Goal: Task Accomplishment & Management: Use online tool/utility

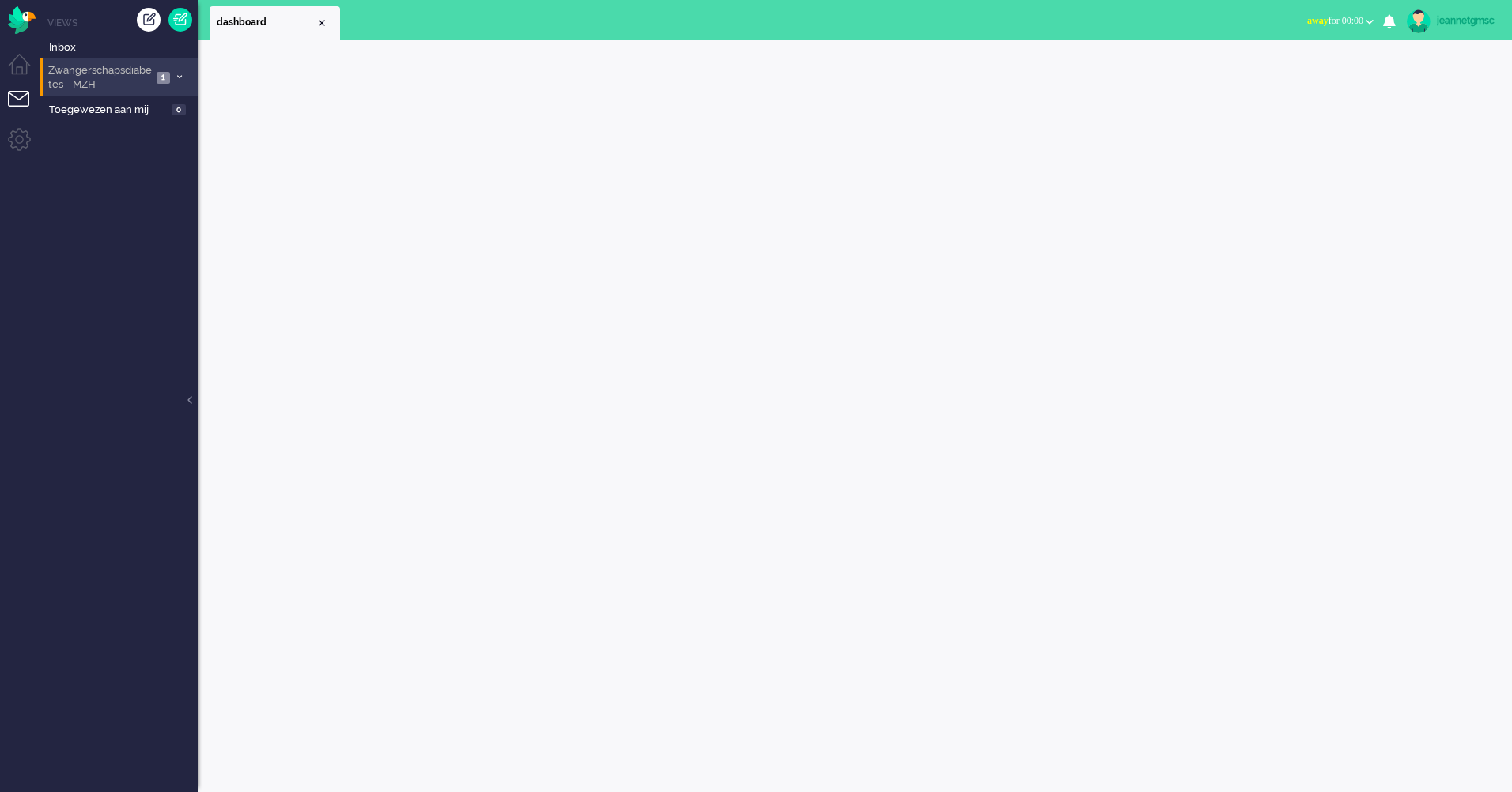
click at [152, 74] on li "Zwangerschapsdiabetes - MZH 1" at bounding box center [118, 77] width 158 height 37
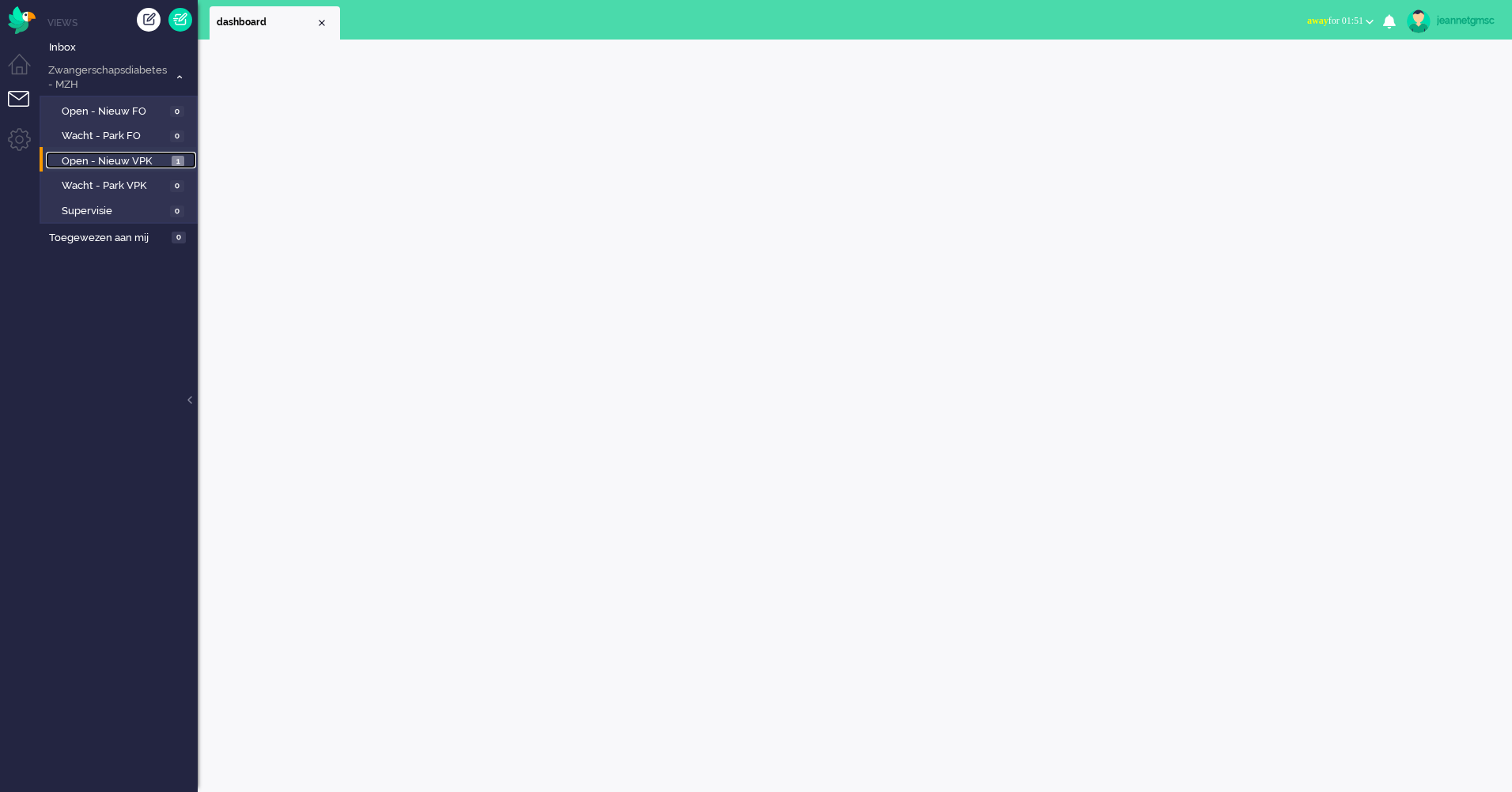
click at [132, 157] on span "Open - Nieuw VPK" at bounding box center [114, 162] width 106 height 15
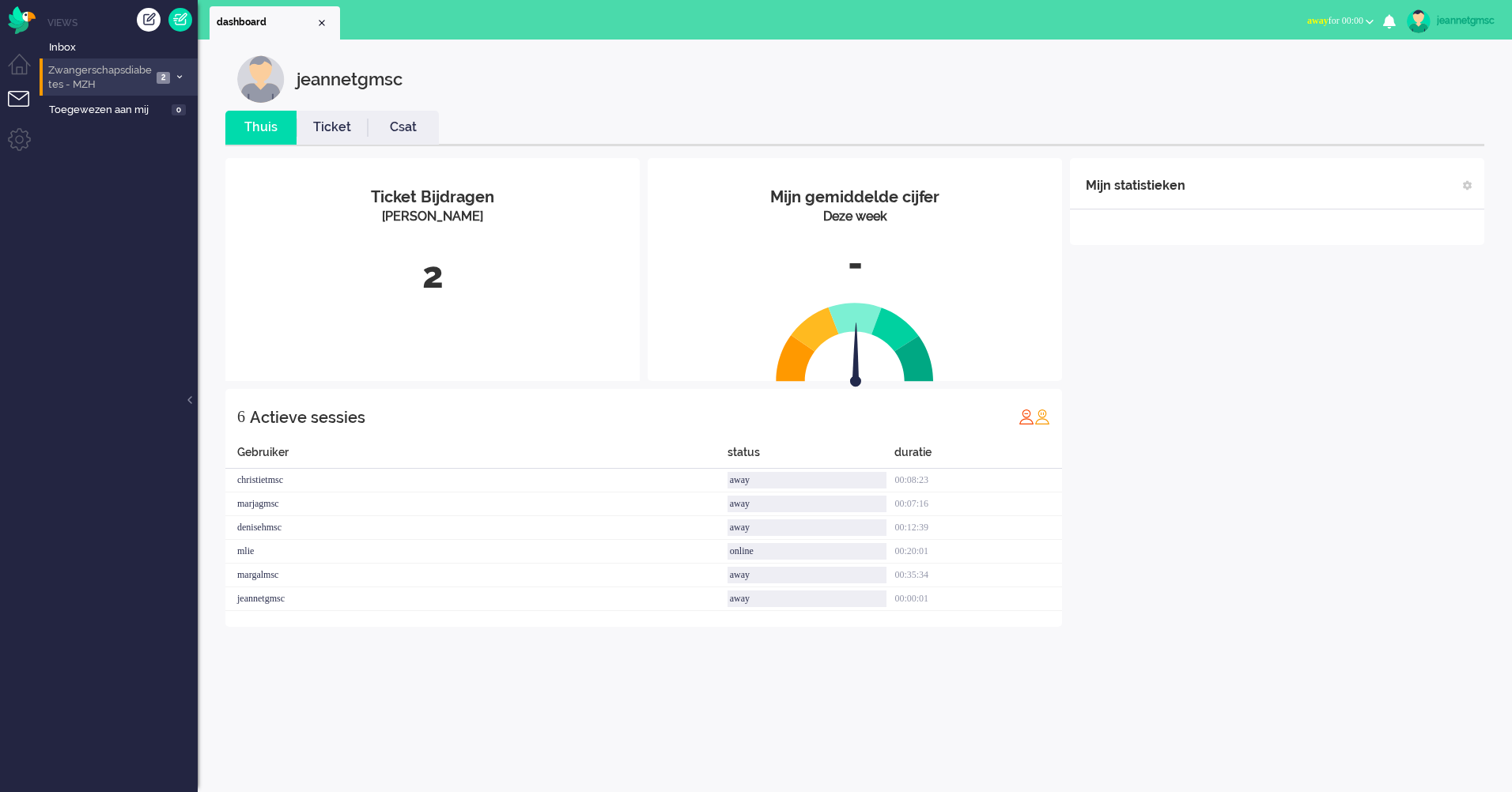
click at [161, 83] on span "2" at bounding box center [163, 78] width 13 height 12
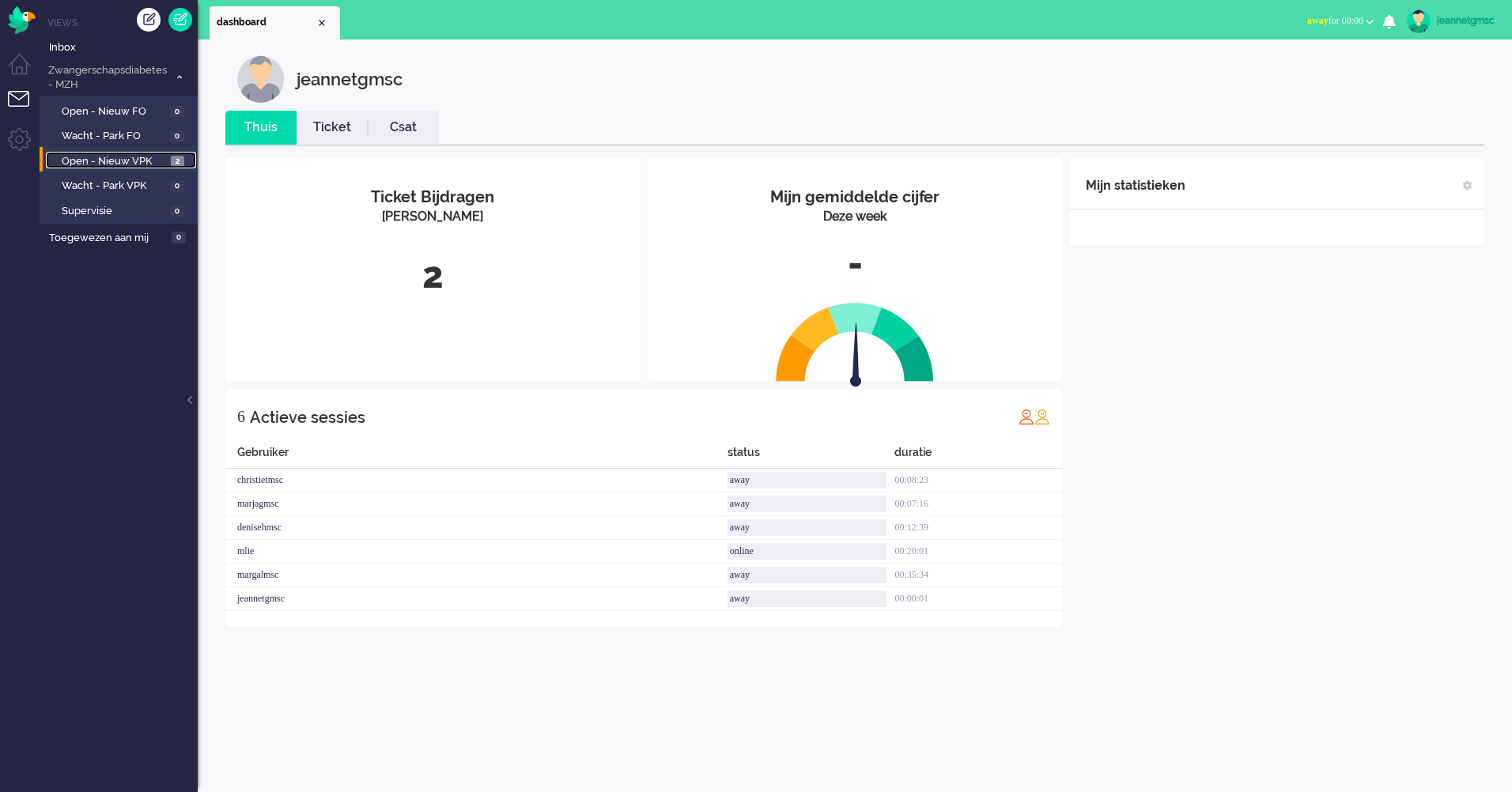
click at [118, 156] on span "Open - Nieuw VPK" at bounding box center [114, 162] width 105 height 15
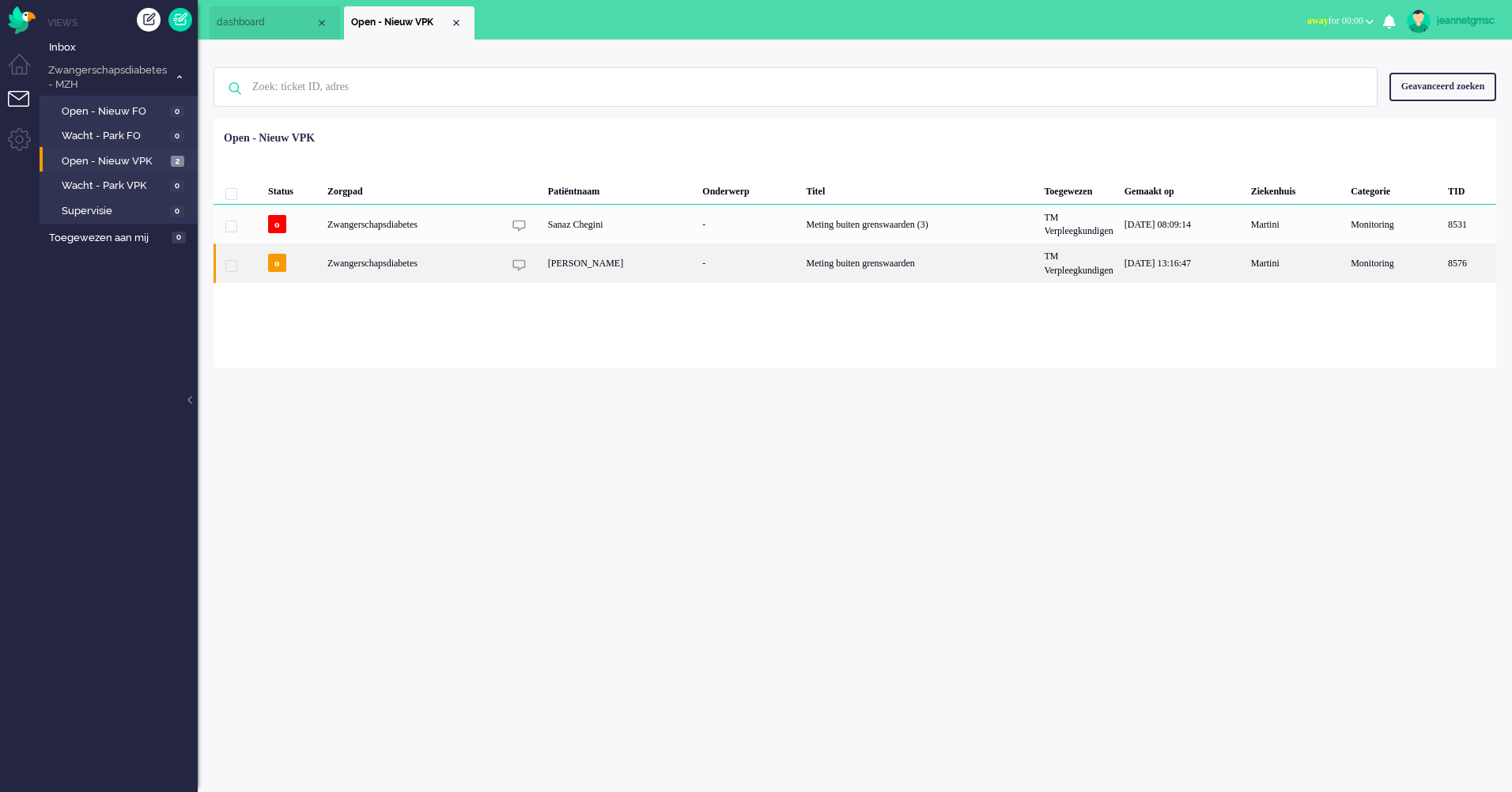
click at [628, 273] on div "[PERSON_NAME]" at bounding box center [620, 262] width 155 height 39
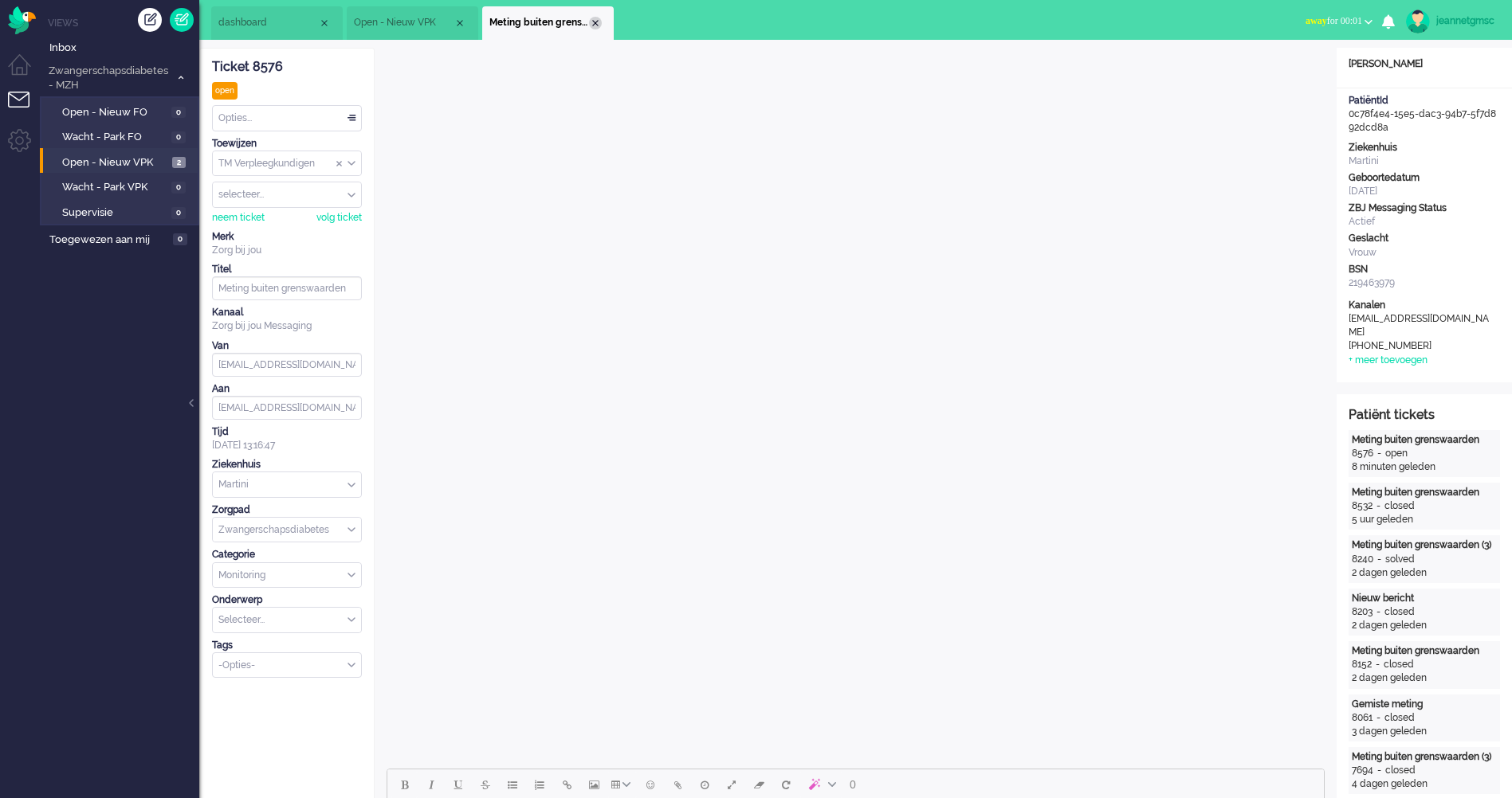
click at [599, 20] on div "Close tab" at bounding box center [595, 23] width 12 height 12
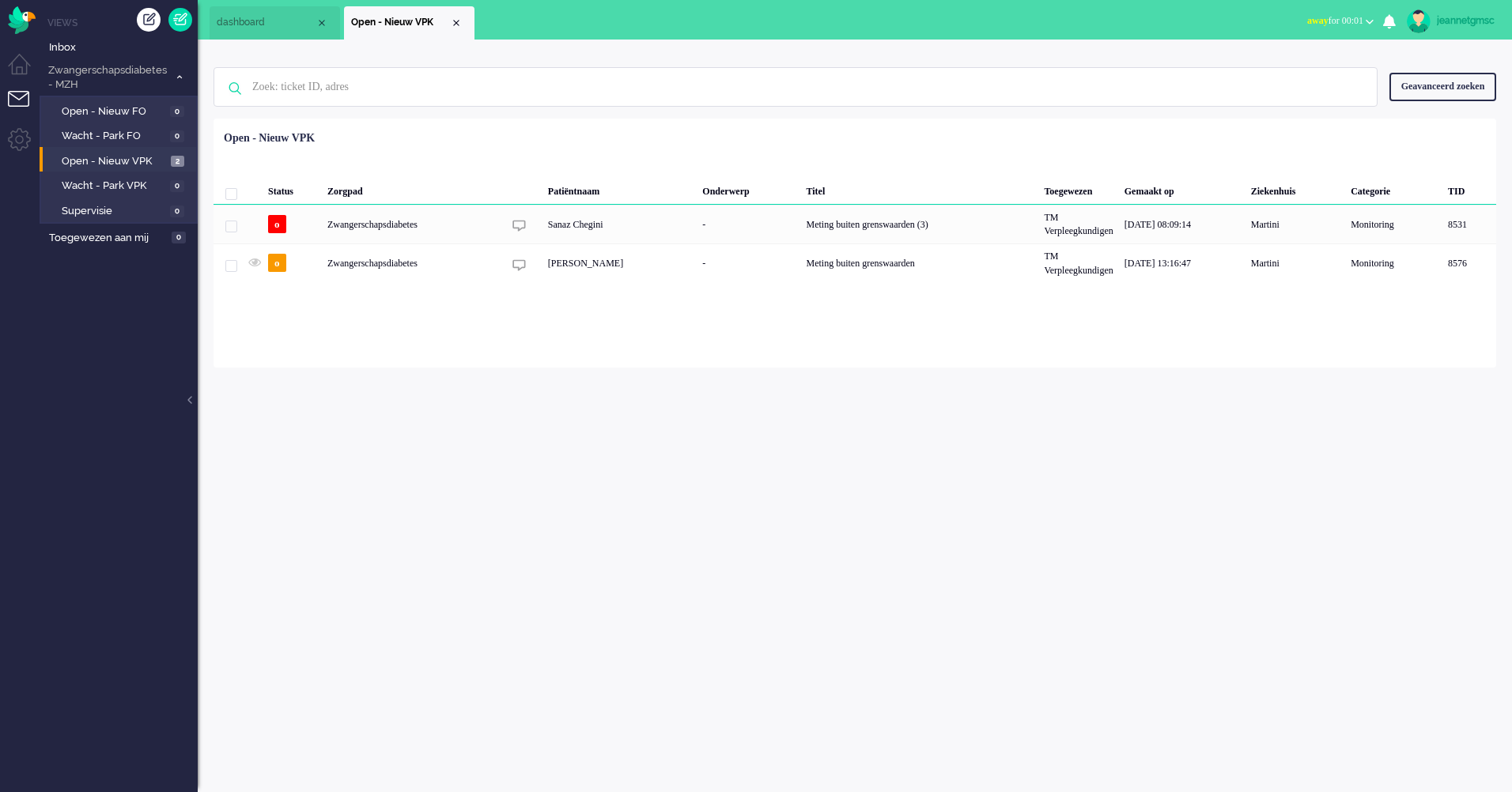
click at [273, 15] on li "dashboard" at bounding box center [274, 23] width 131 height 33
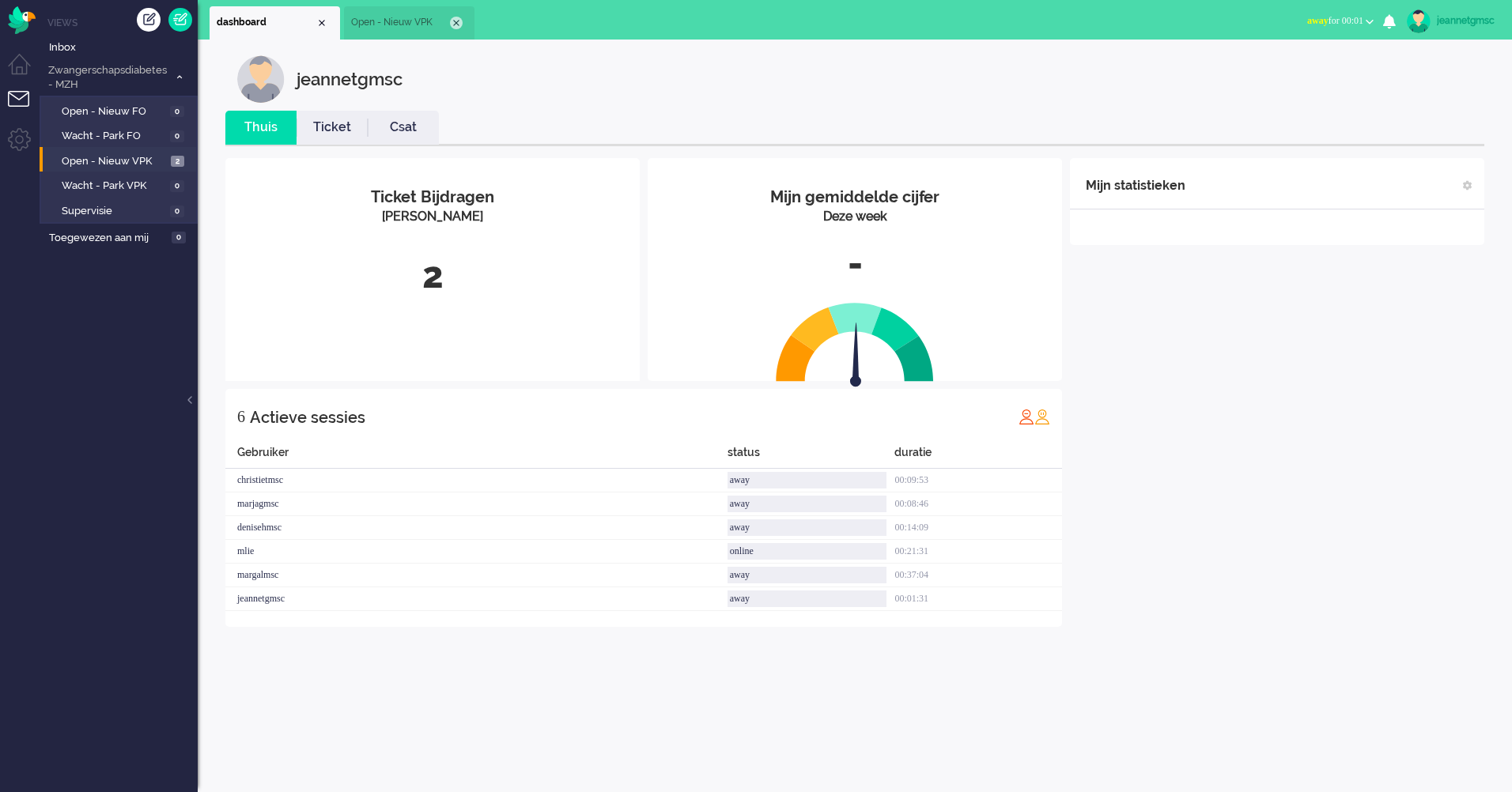
click at [455, 20] on div "Close tab" at bounding box center [455, 23] width 12 height 12
click at [149, 161] on span "Open - Nieuw VPK" at bounding box center [114, 162] width 105 height 15
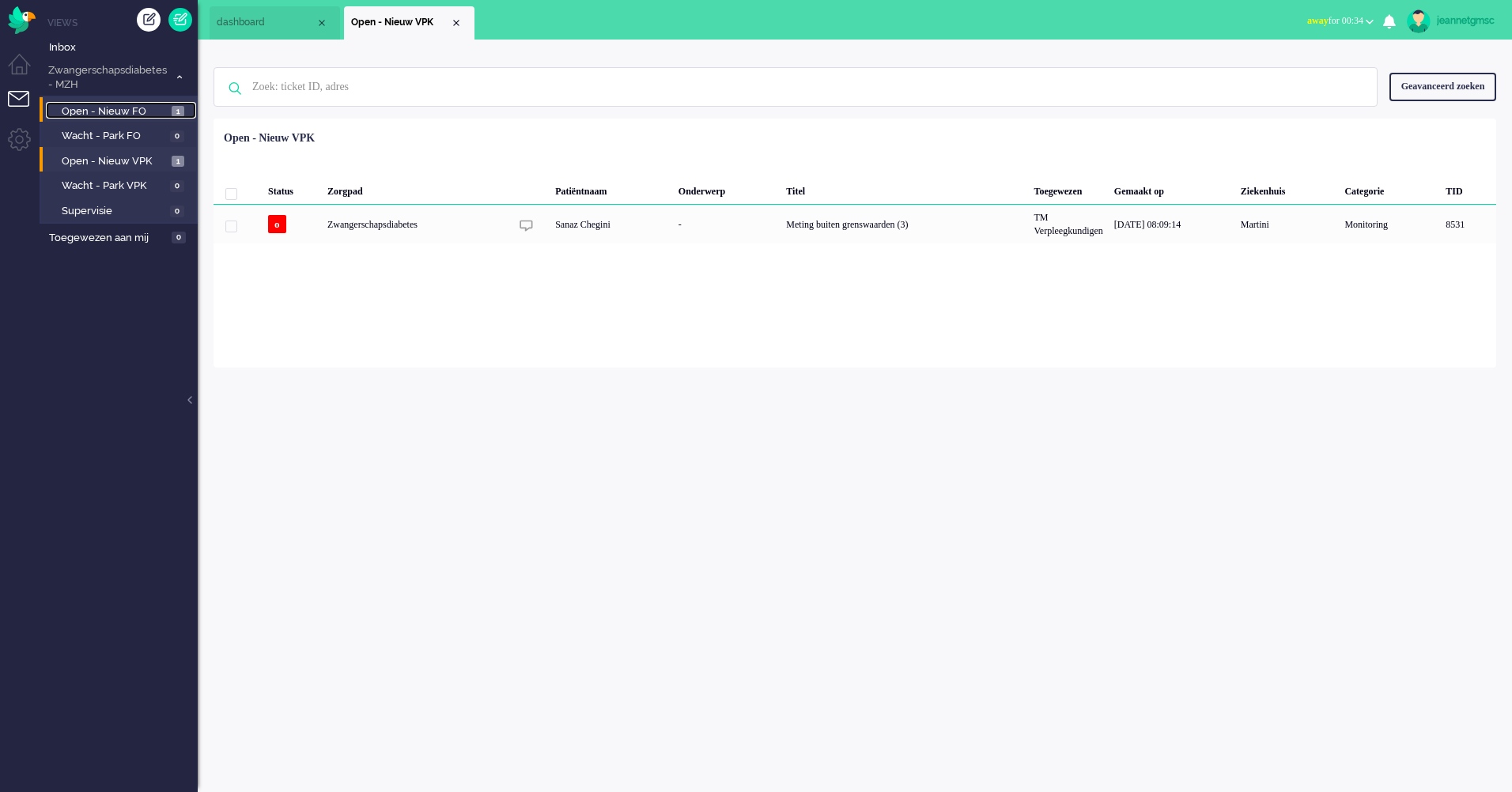
click at [126, 110] on span "Open - Nieuw FO" at bounding box center [114, 112] width 106 height 15
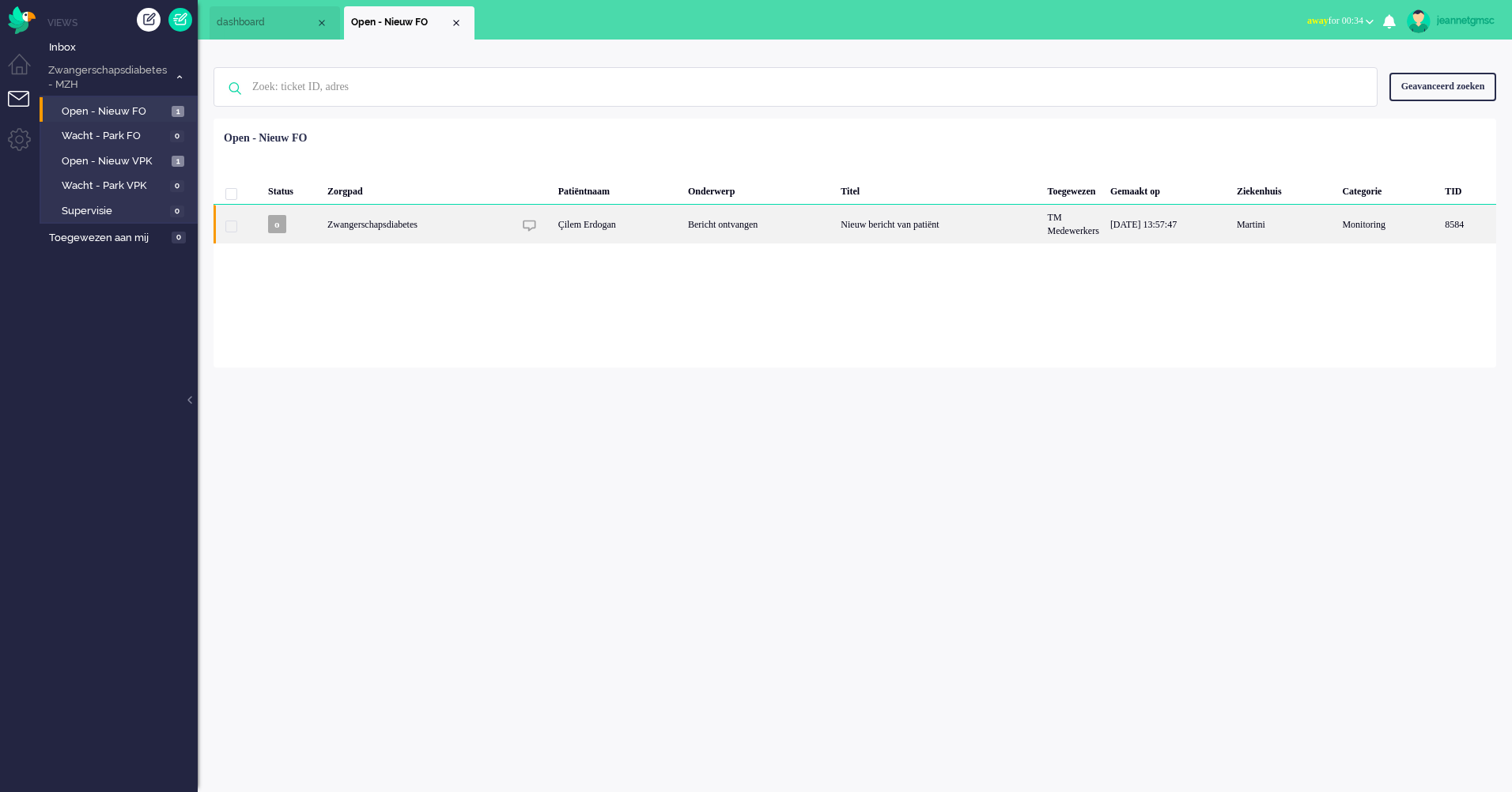
click at [835, 219] on div "Zwangerschapsdiabetes" at bounding box center [938, 223] width 206 height 39
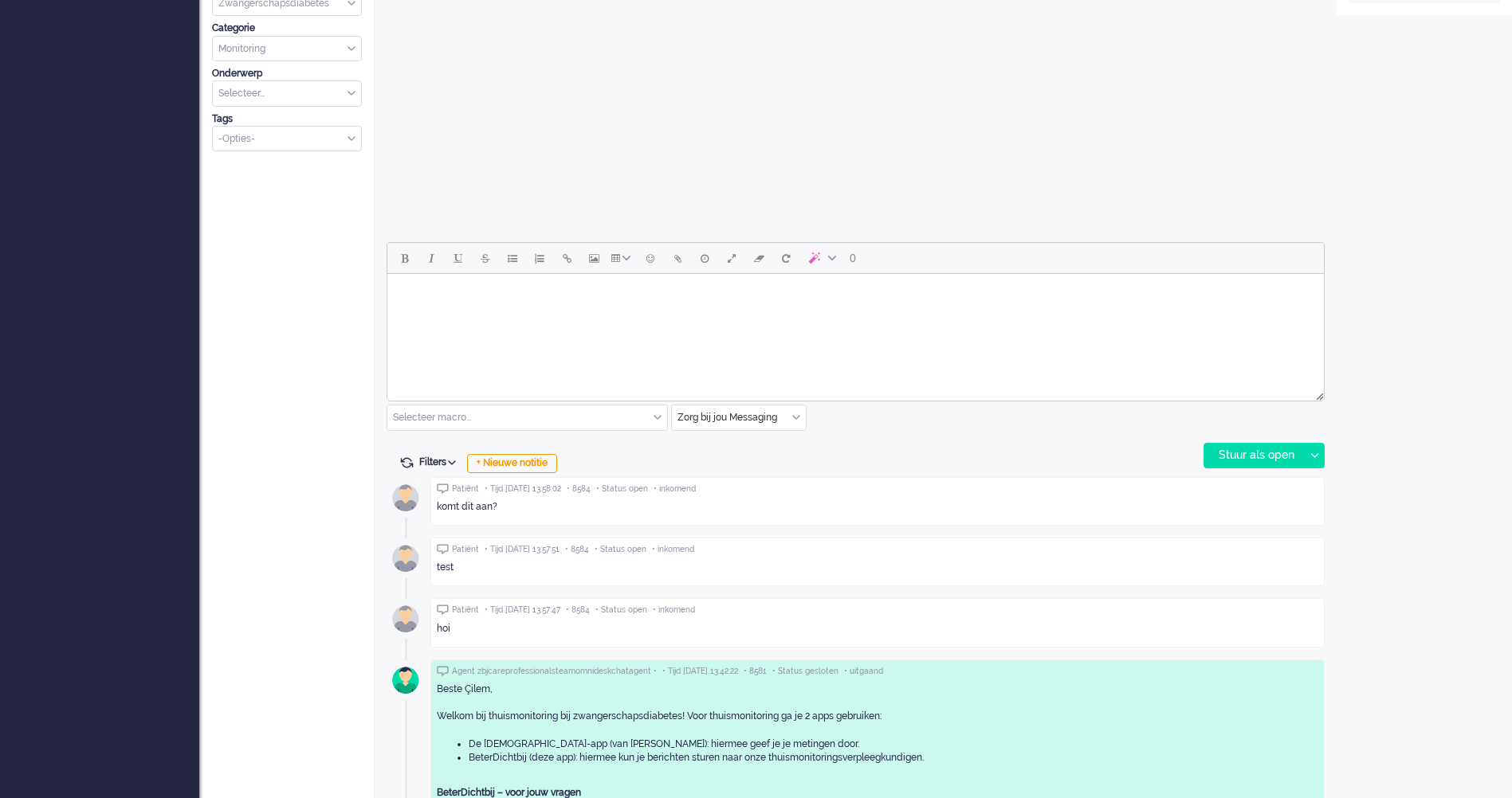
scroll to position [606, 0]
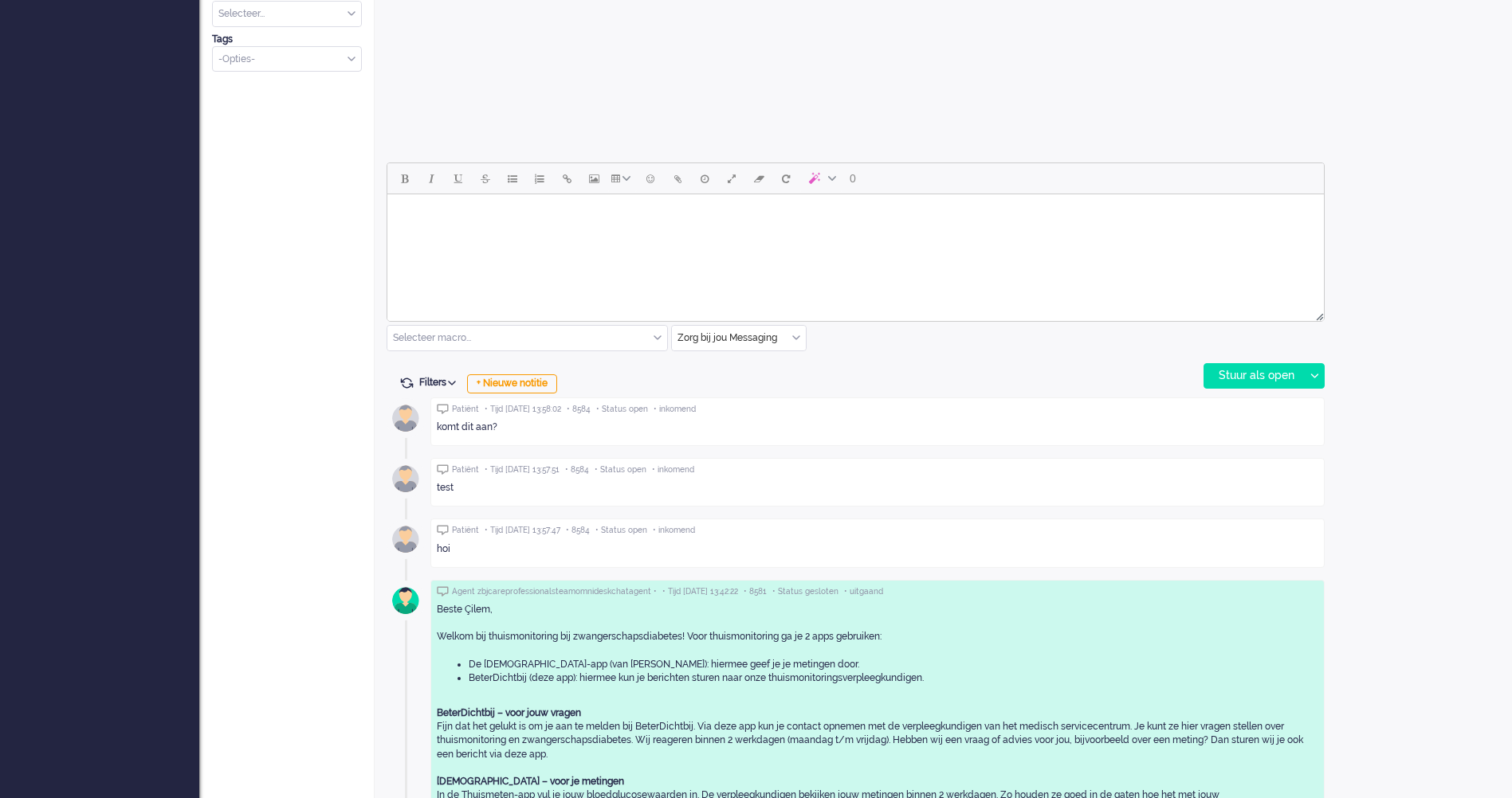
click at [628, 235] on html at bounding box center [856, 215] width 937 height 41
click at [1257, 366] on div "Stuur als open" at bounding box center [1254, 376] width 99 height 24
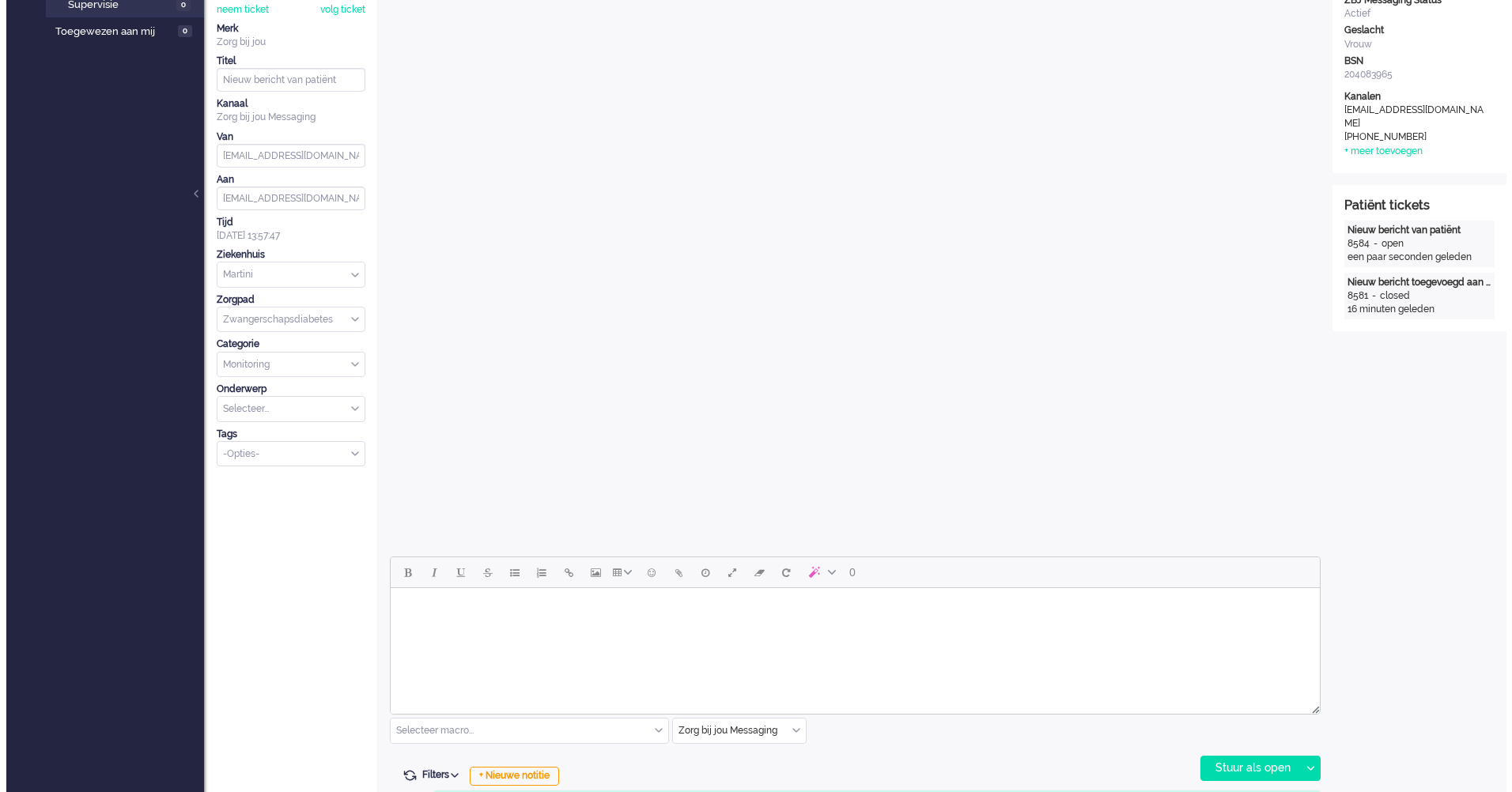
scroll to position [0, 0]
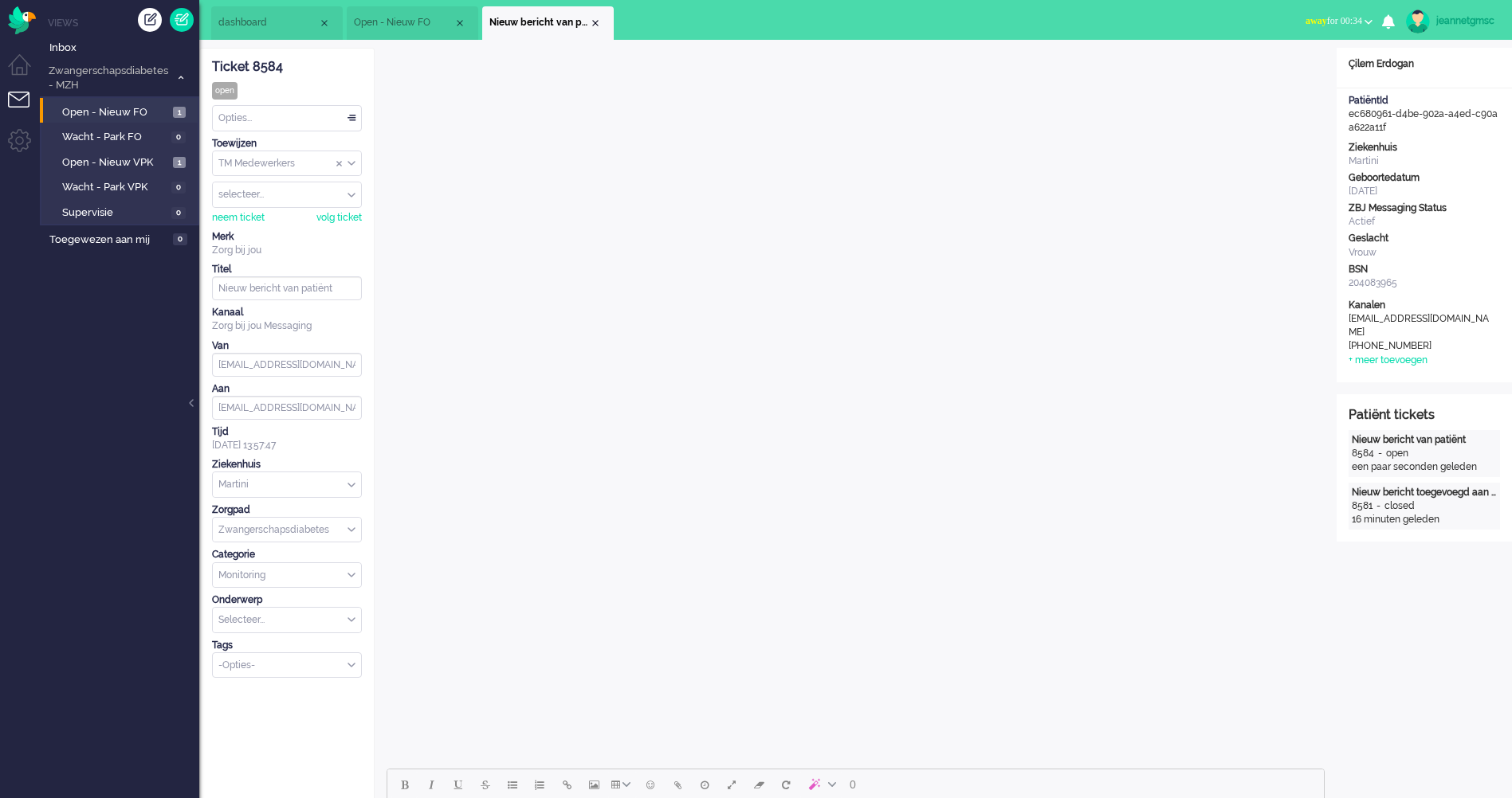
click at [268, 124] on div "Opties..." at bounding box center [286, 118] width 148 height 25
click at [269, 236] on li "Opgelost" at bounding box center [286, 232] width 148 height 23
click at [153, 109] on span "Open - Nieuw FO" at bounding box center [115, 113] width 107 height 15
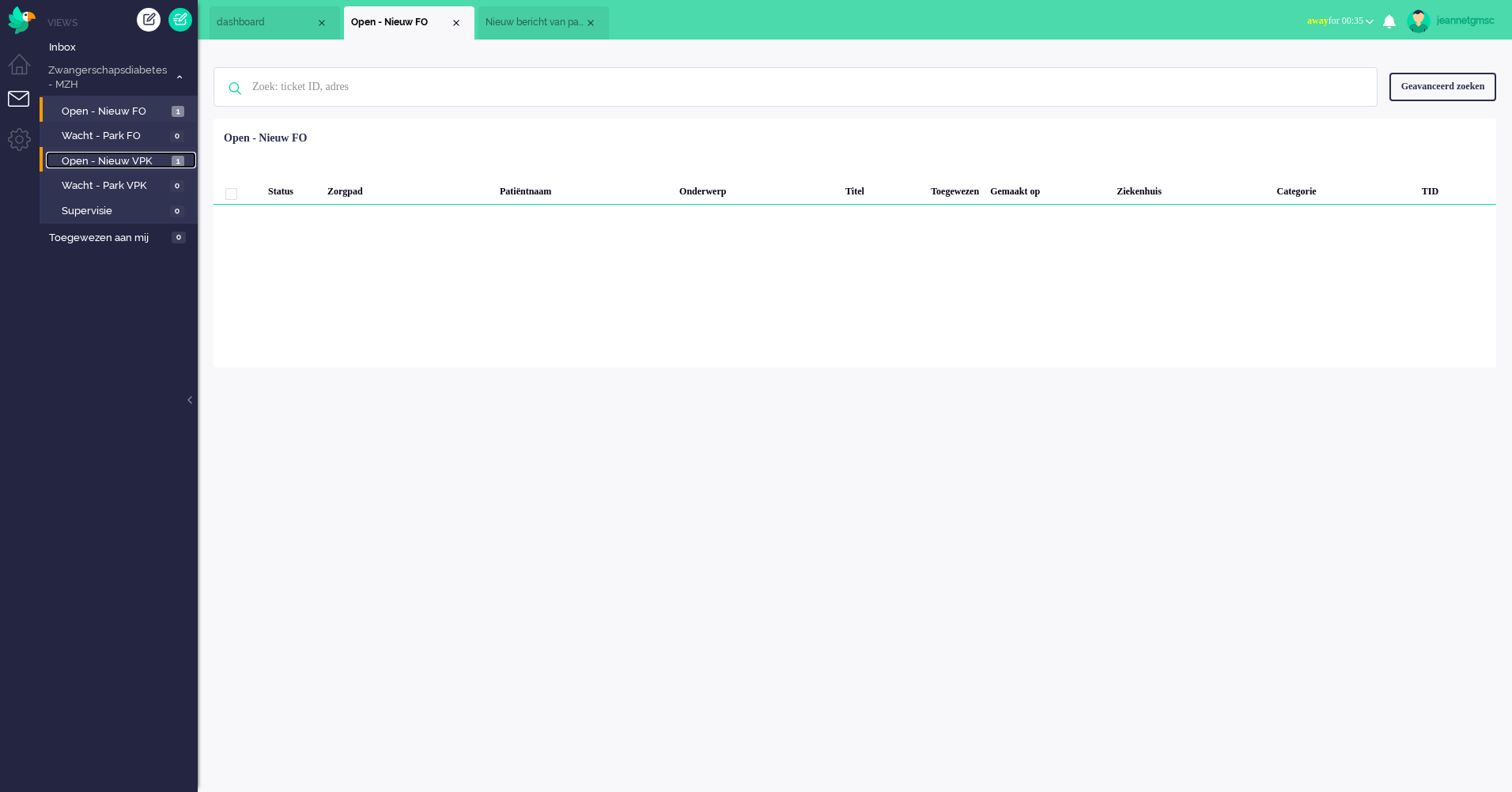
click at [135, 160] on span "Open - Nieuw VPK" at bounding box center [114, 162] width 106 height 15
